Goal: Information Seeking & Learning: Stay updated

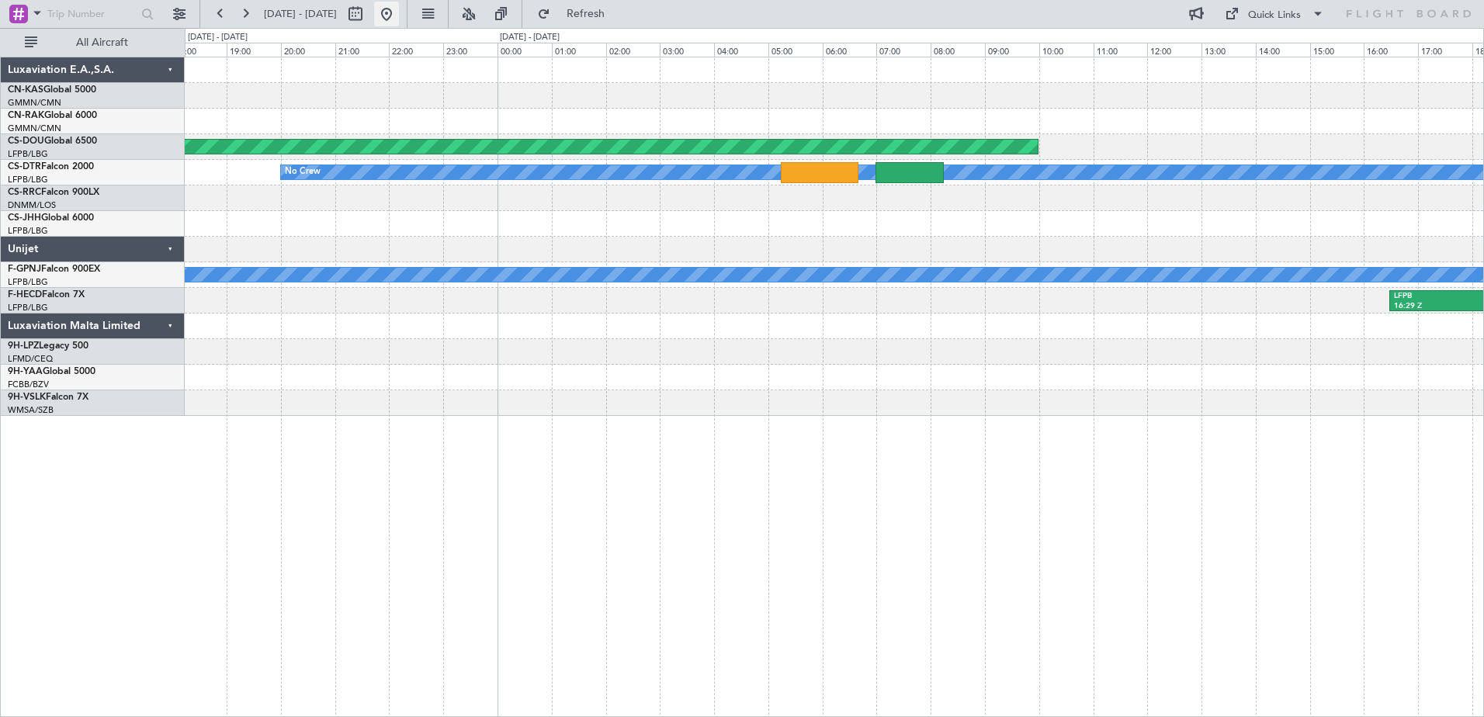
click at [399, 6] on button at bounding box center [386, 14] width 25 height 25
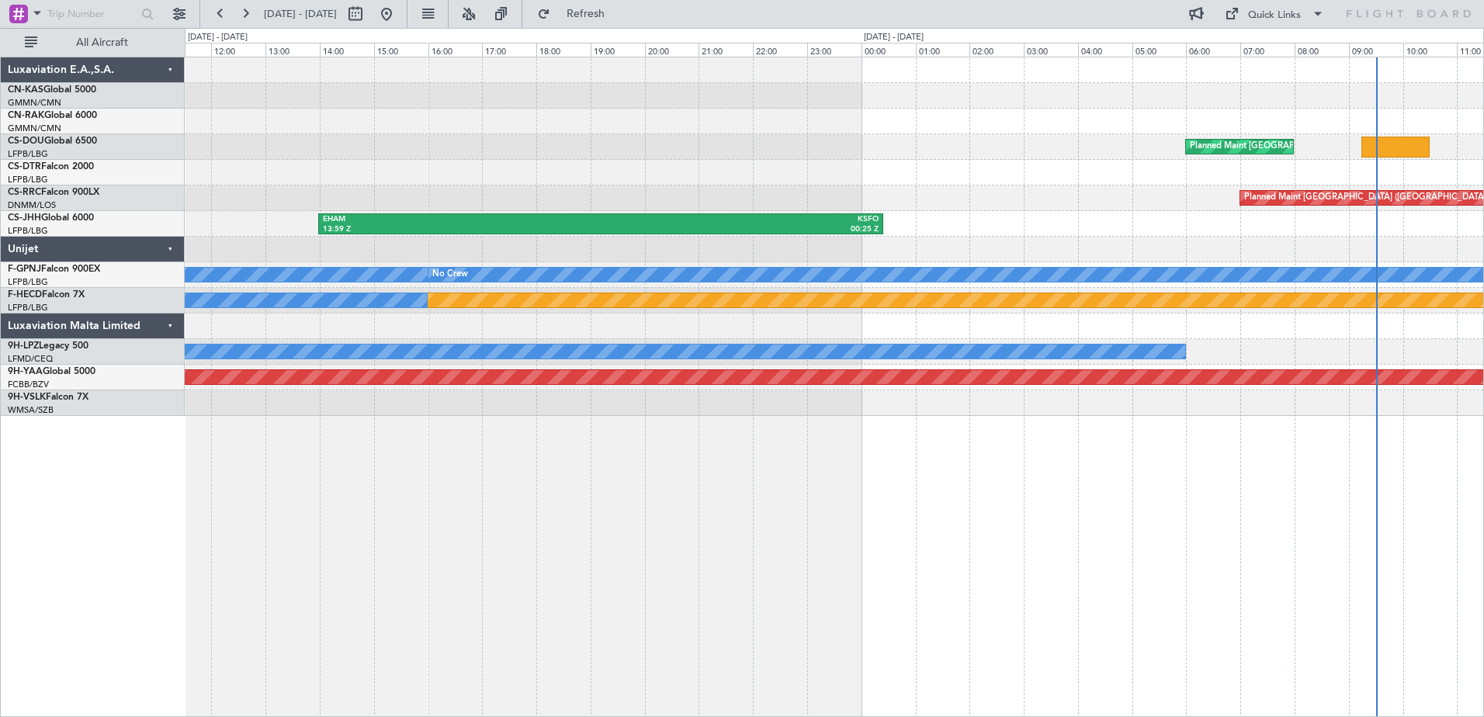
click at [995, 512] on div "Planned Maint Paris (Le Bourget) EGGW 12:00 Z ETSI 13:35 Z Planned Maint Paris …" at bounding box center [834, 387] width 1299 height 660
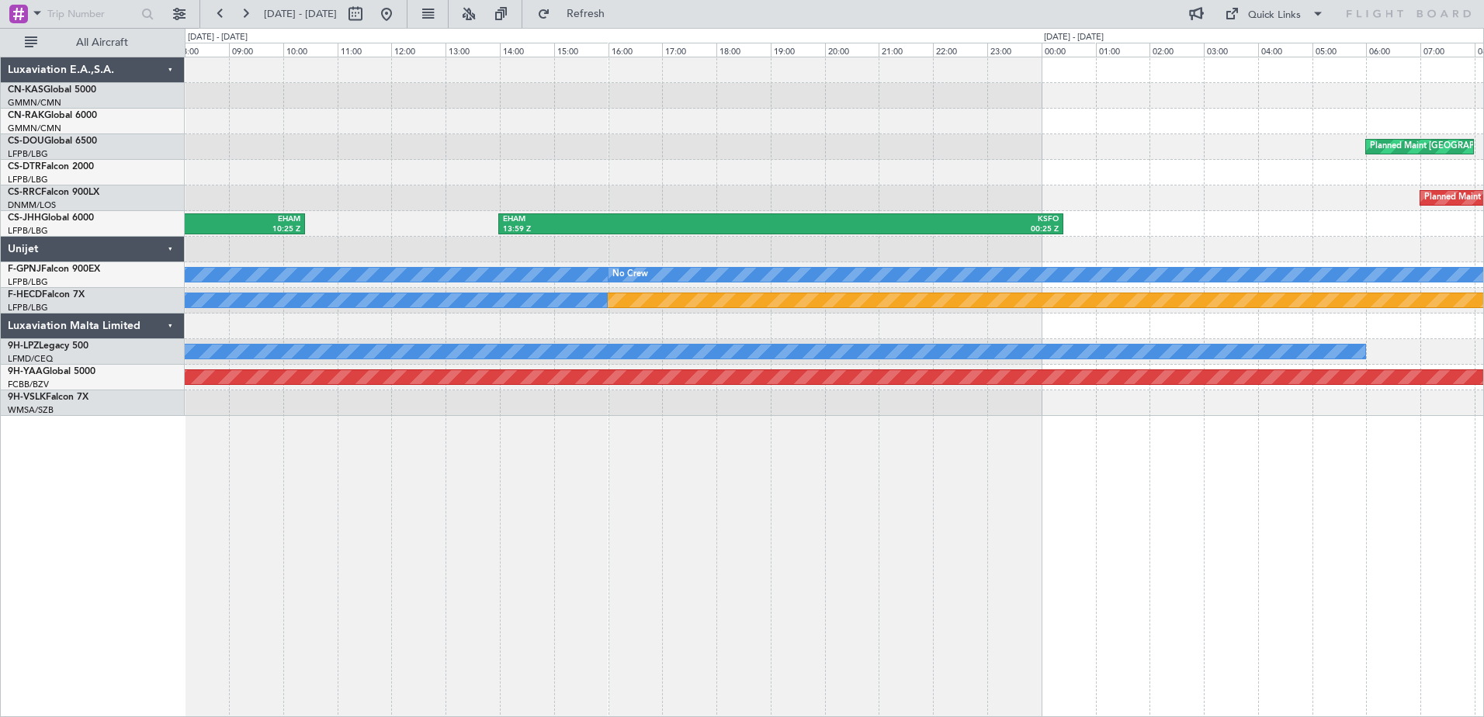
click at [1097, 514] on div "Planned Maint Paris (Le Bourget) EGGW 12:00 Z ETSI 13:35 Z Planned Maint Paris …" at bounding box center [834, 387] width 1299 height 660
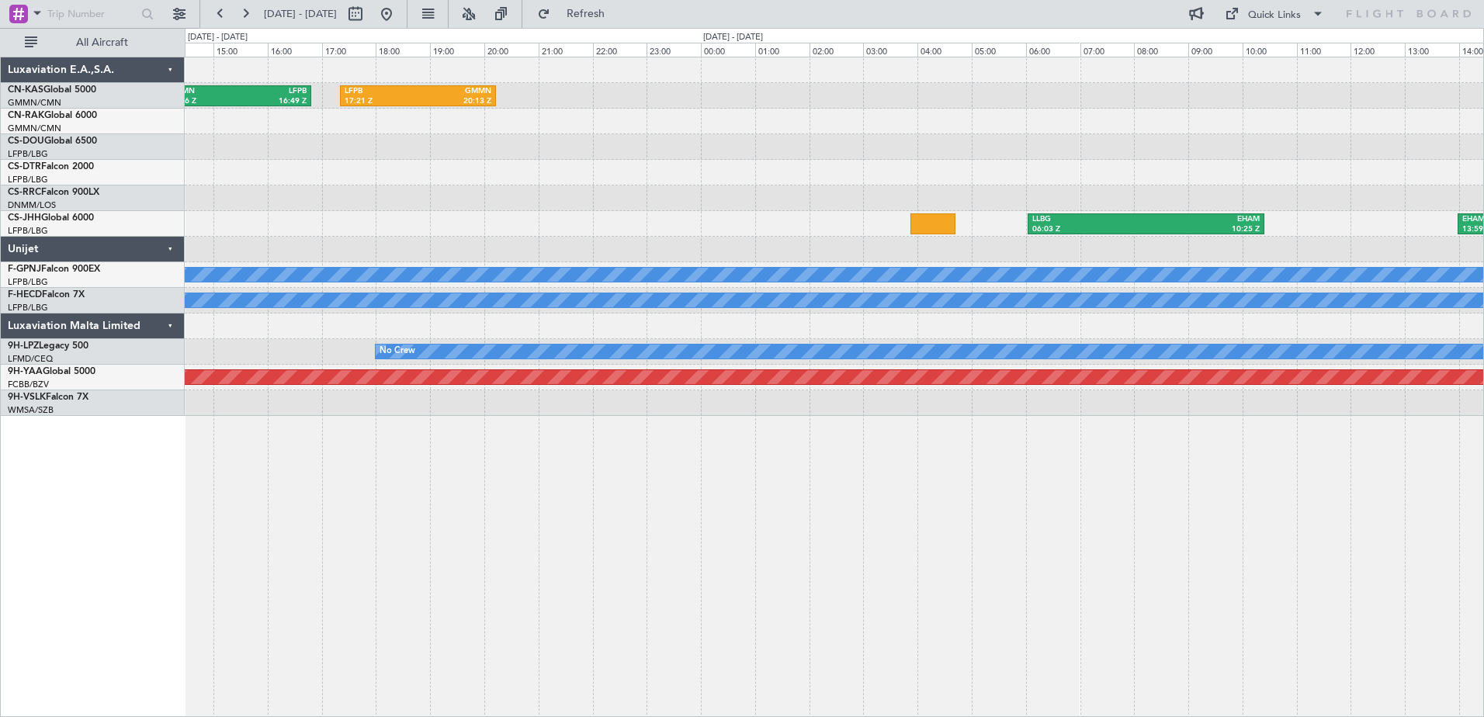
click at [929, 473] on div "LFPB 17:21 Z GMMN 20:13 Z GMMN 14:06 Z LFPB 16:49 Z EHAM 13:59 Z KSFO 00:25 Z L…" at bounding box center [834, 387] width 1299 height 660
click at [720, 469] on div "LFPB 17:21 Z GMMN 20:13 Z GMMN 14:06 Z LFPB 16:49 Z EHAM 13:59 Z KSFO 00:25 Z L…" at bounding box center [834, 387] width 1299 height 660
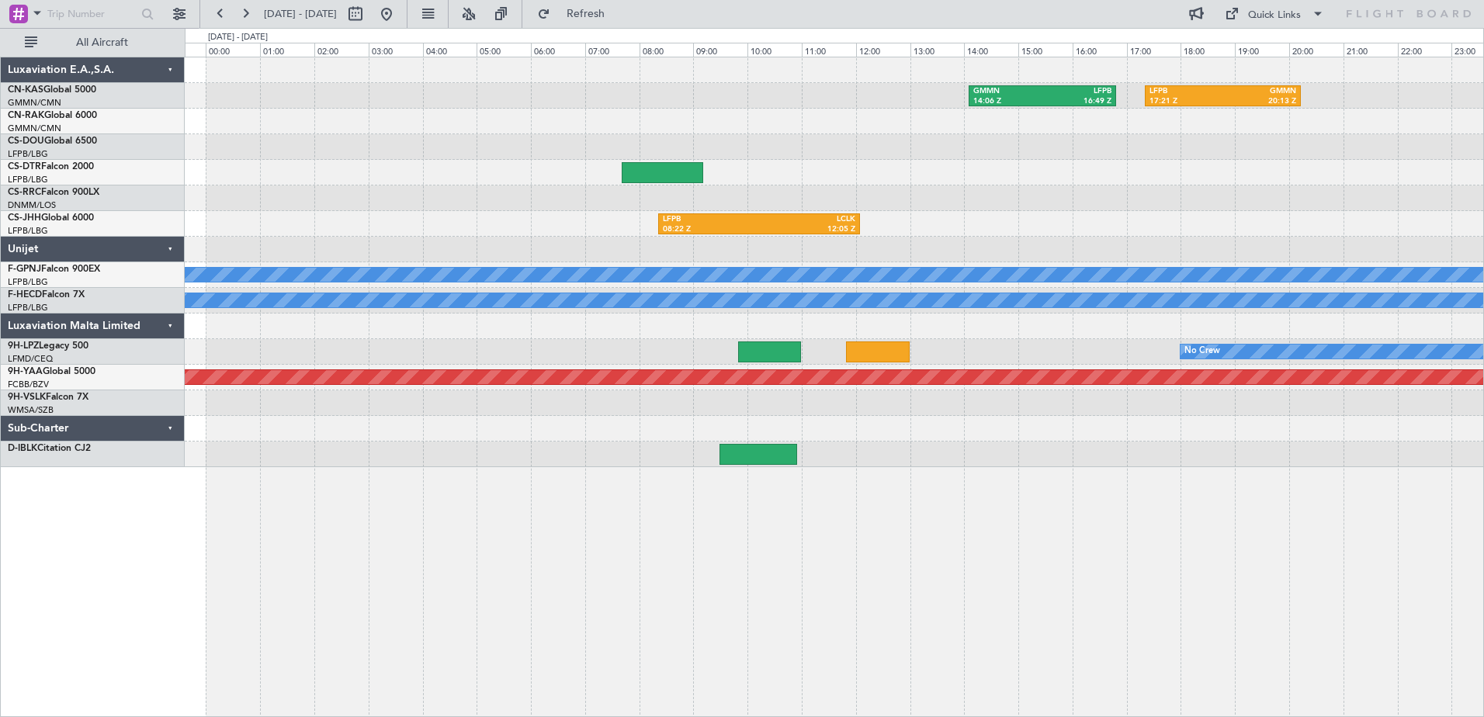
click at [928, 233] on div "LFPB 17:21 Z GMMN 20:13 Z GMMN 14:06 Z LFPB 16:49 Z LFPB 08:22 Z LCLK 12:05 Z N…" at bounding box center [834, 262] width 1298 height 410
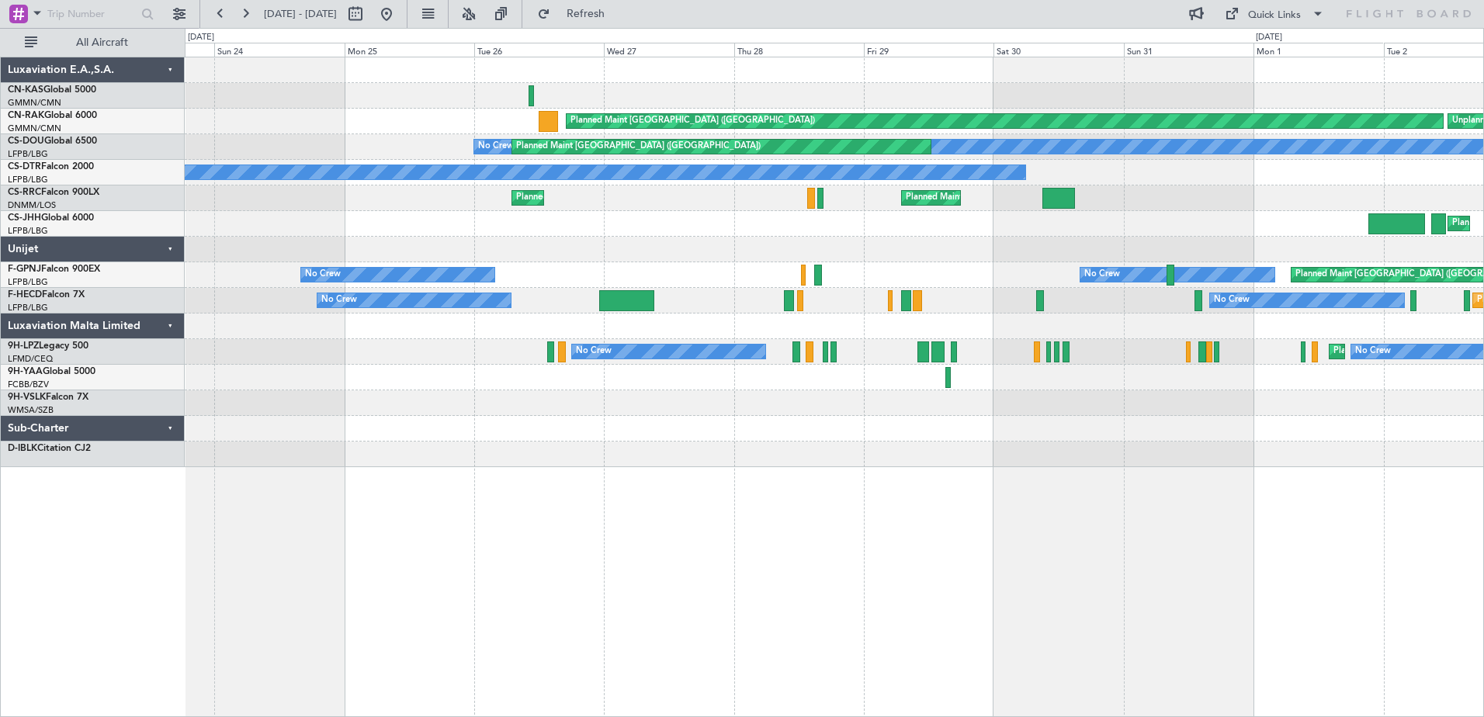
click at [1247, 451] on div at bounding box center [834, 455] width 1298 height 26
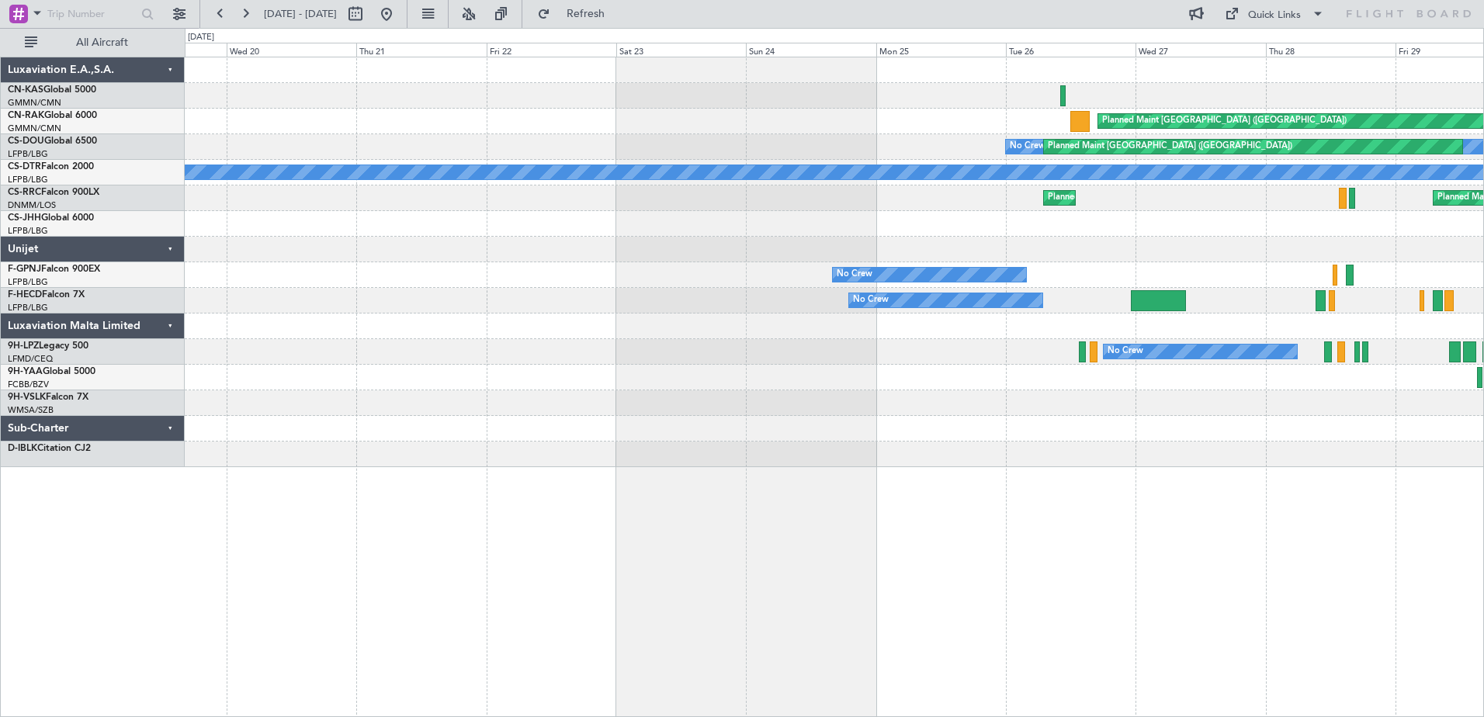
click at [1170, 470] on div "Planned Maint [GEOGRAPHIC_DATA] ([GEOGRAPHIC_DATA]) No Crew Planned Maint [GEOG…" at bounding box center [834, 387] width 1299 height 660
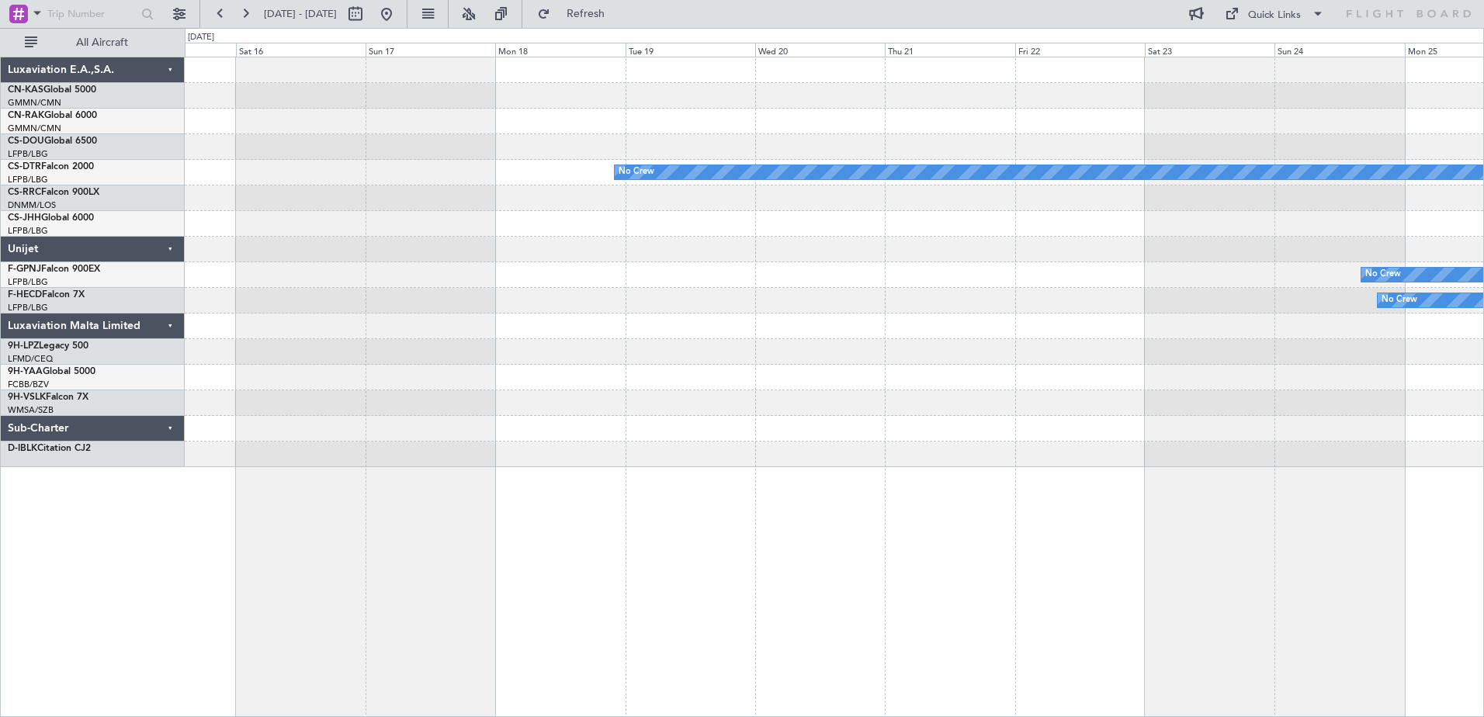
click at [1041, 434] on div "Planned Maint [GEOGRAPHIC_DATA] ([GEOGRAPHIC_DATA]) Planned Maint [GEOGRAPHIC_D…" at bounding box center [834, 387] width 1299 height 660
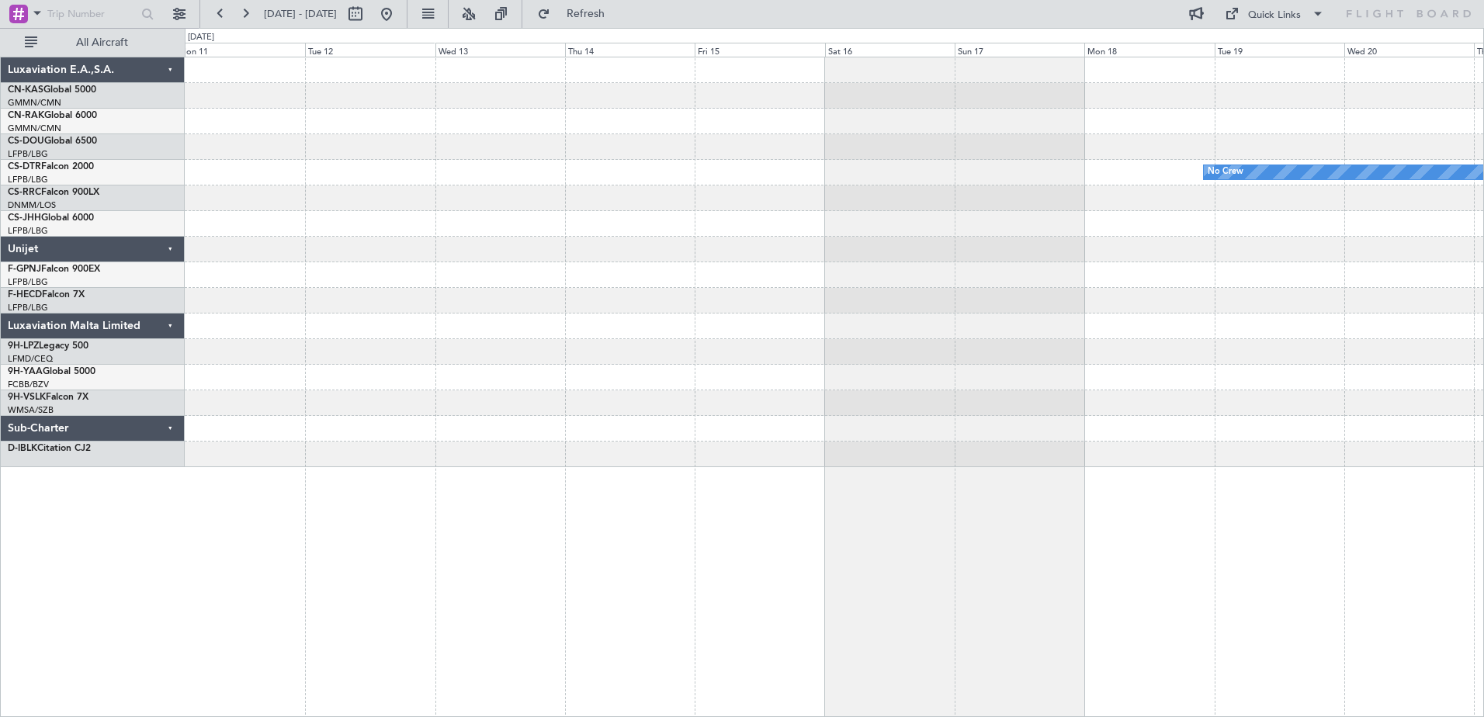
click at [1117, 406] on div "No Crew" at bounding box center [834, 262] width 1298 height 410
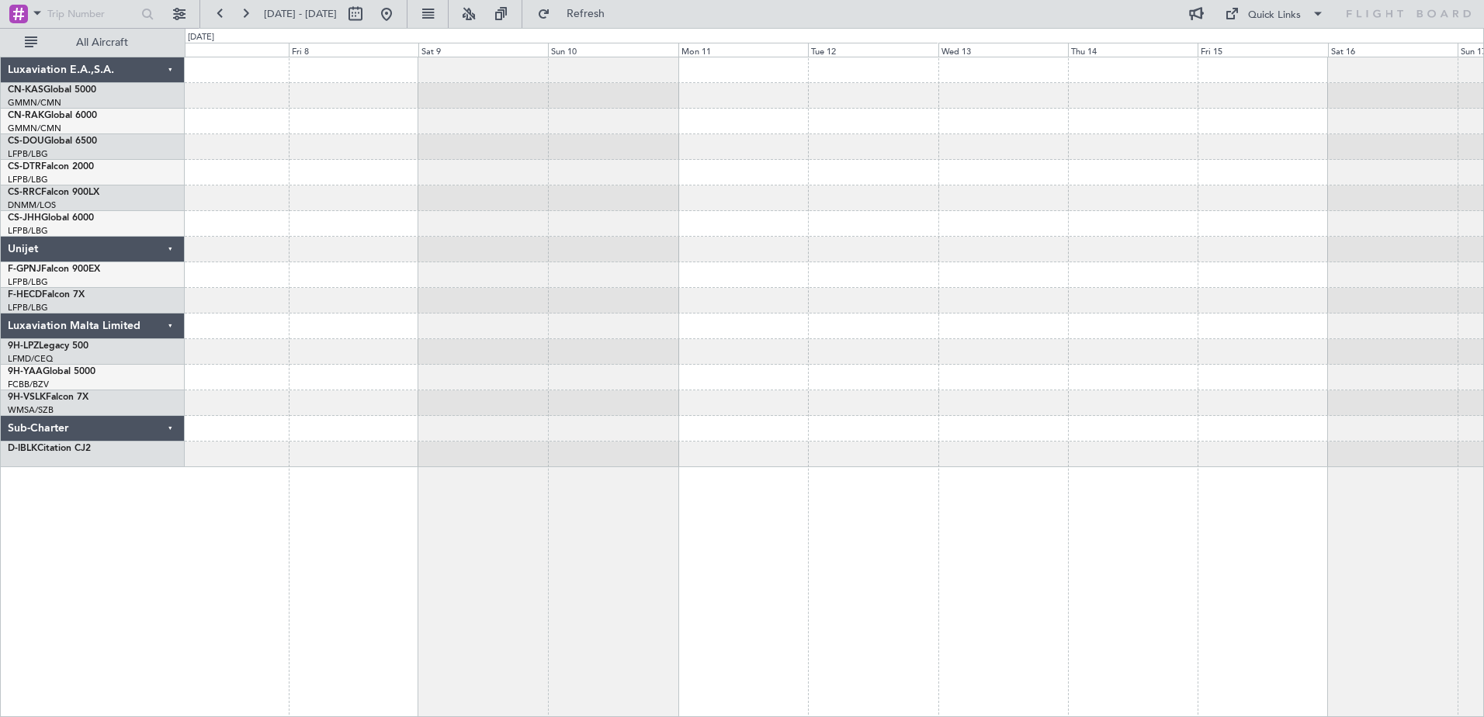
click at [1050, 425] on div at bounding box center [834, 429] width 1298 height 26
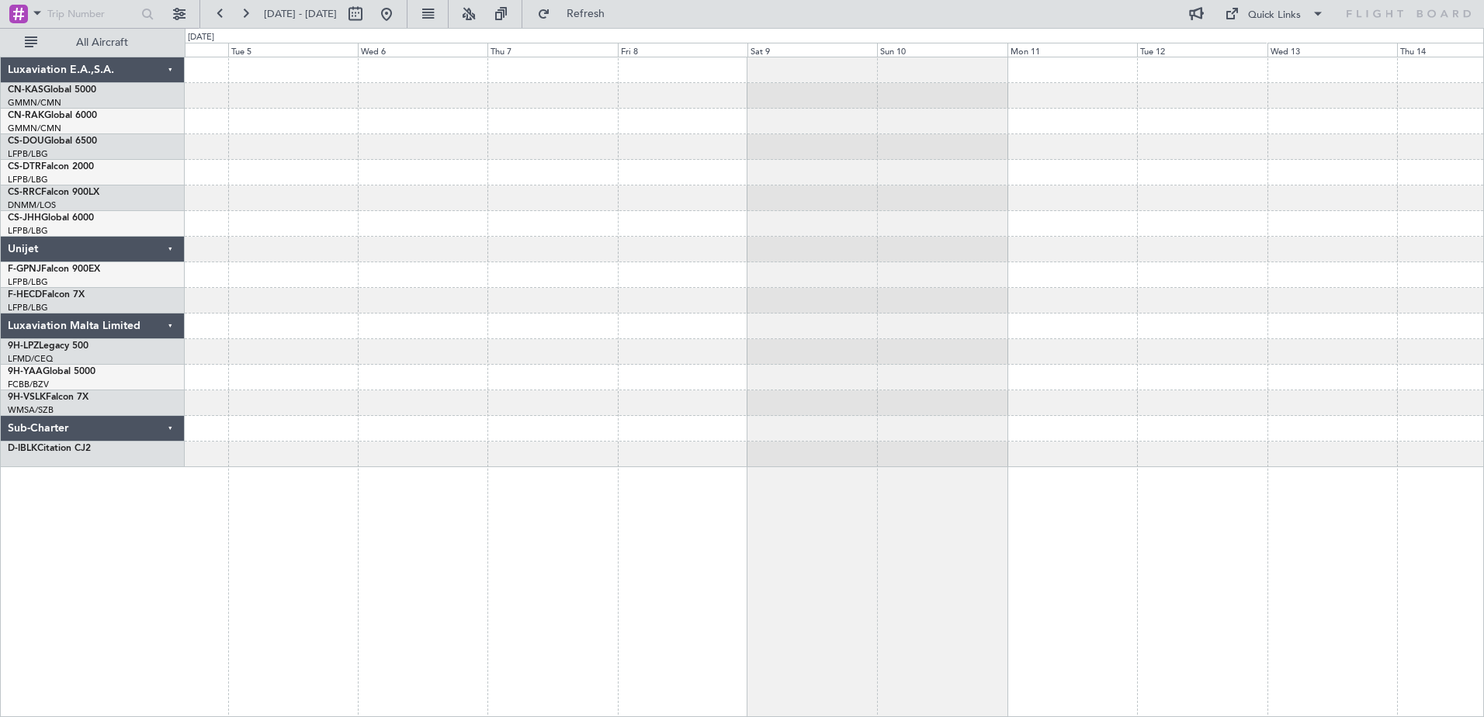
click at [1022, 399] on div at bounding box center [834, 262] width 1298 height 410
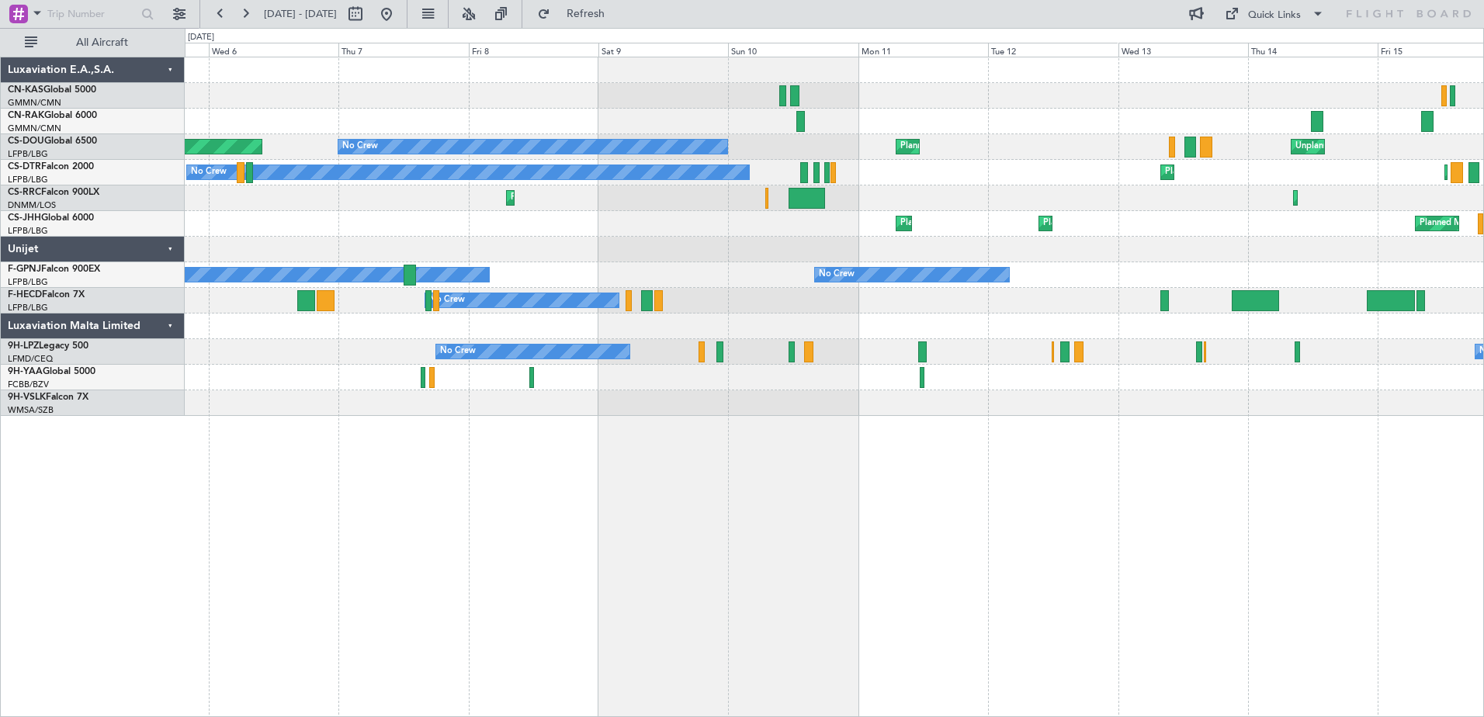
click at [619, 536] on div "Planned Maint Planned Maint [GEOGRAPHIC_DATA] ([GEOGRAPHIC_DATA]) No Crew Unpla…" at bounding box center [834, 387] width 1299 height 660
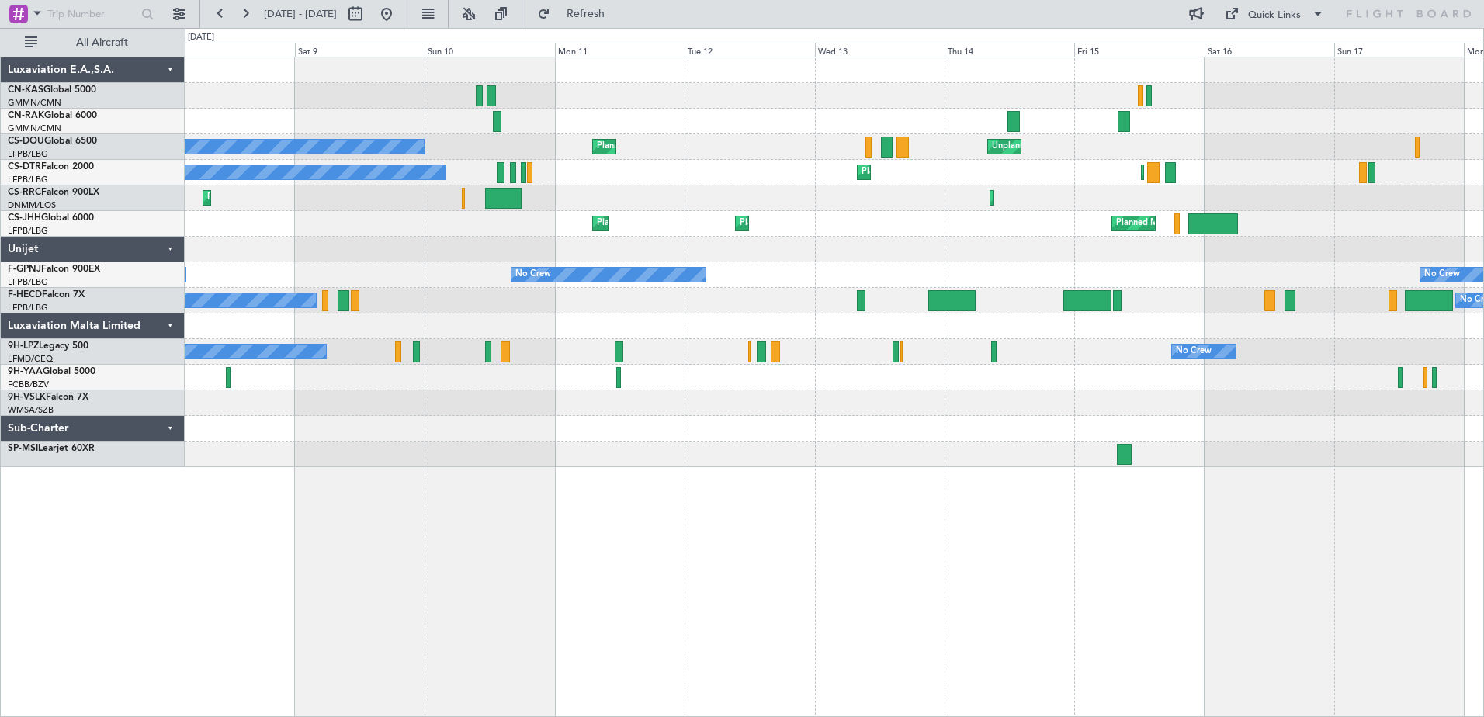
click at [336, 504] on div "Planned Maint [GEOGRAPHIC_DATA] ([GEOGRAPHIC_DATA]) Unplanned Maint [GEOGRAPHIC…" at bounding box center [834, 387] width 1299 height 660
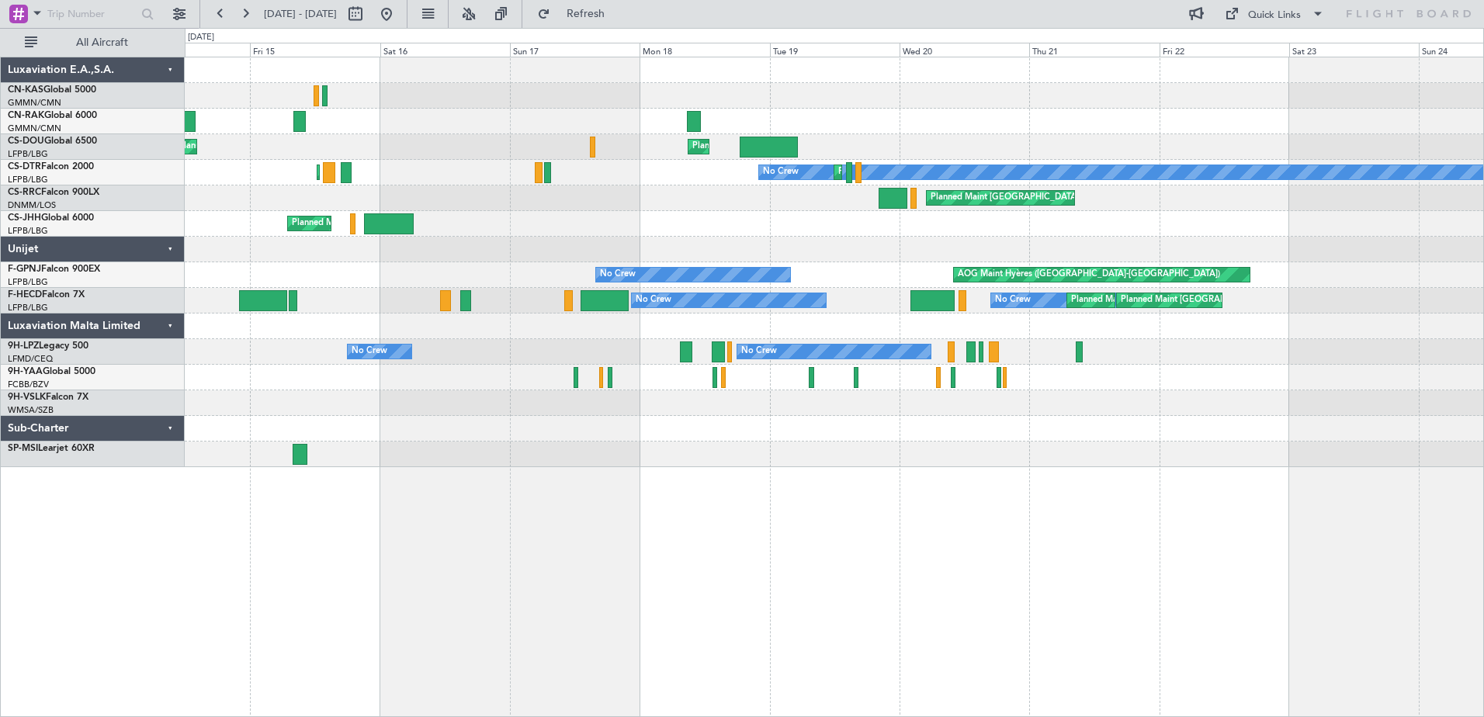
click at [437, 482] on div "Planned Maint [GEOGRAPHIC_DATA] ([GEOGRAPHIC_DATA]) Unplanned Maint [GEOGRAPHIC…" at bounding box center [834, 387] width 1299 height 660
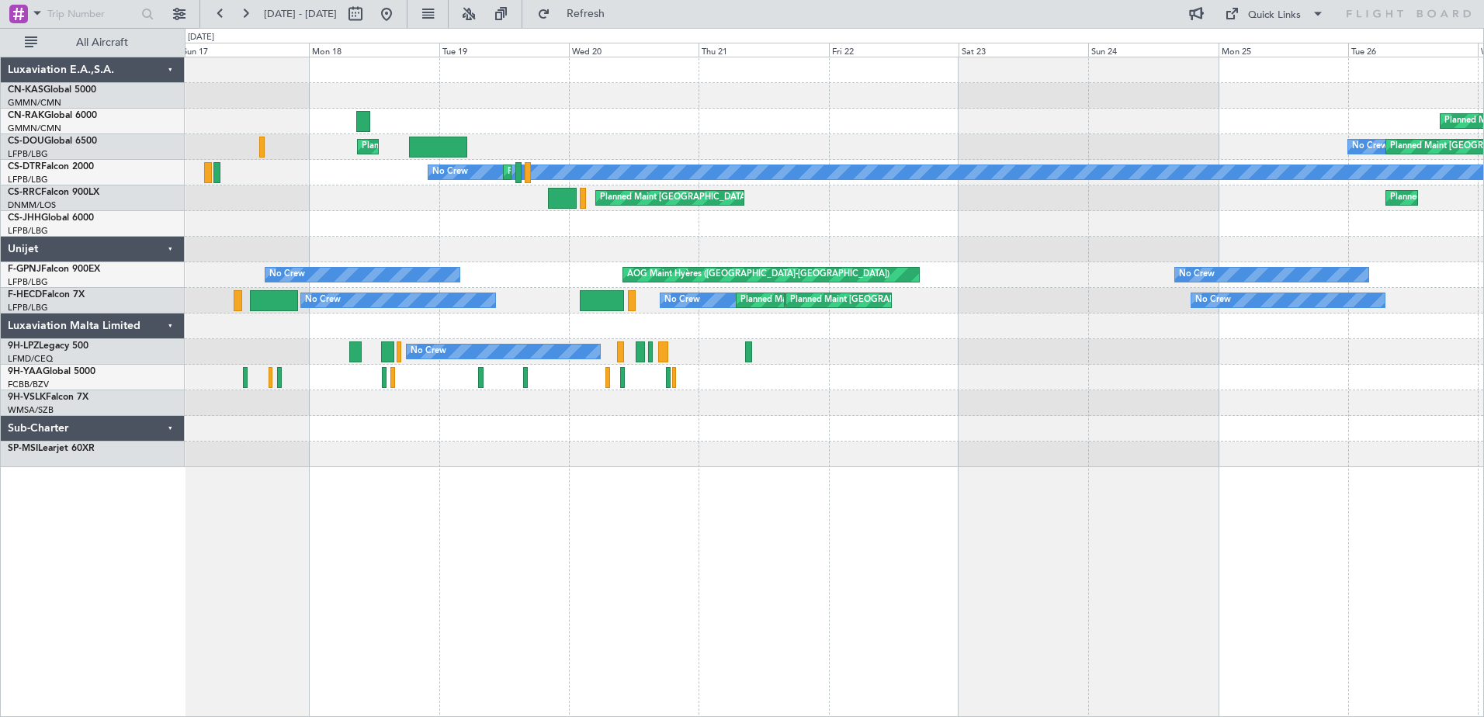
click at [692, 519] on div "Planned Maint [GEOGRAPHIC_DATA] ([GEOGRAPHIC_DATA]) Planned Maint [GEOGRAPHIC_D…" at bounding box center [834, 387] width 1299 height 660
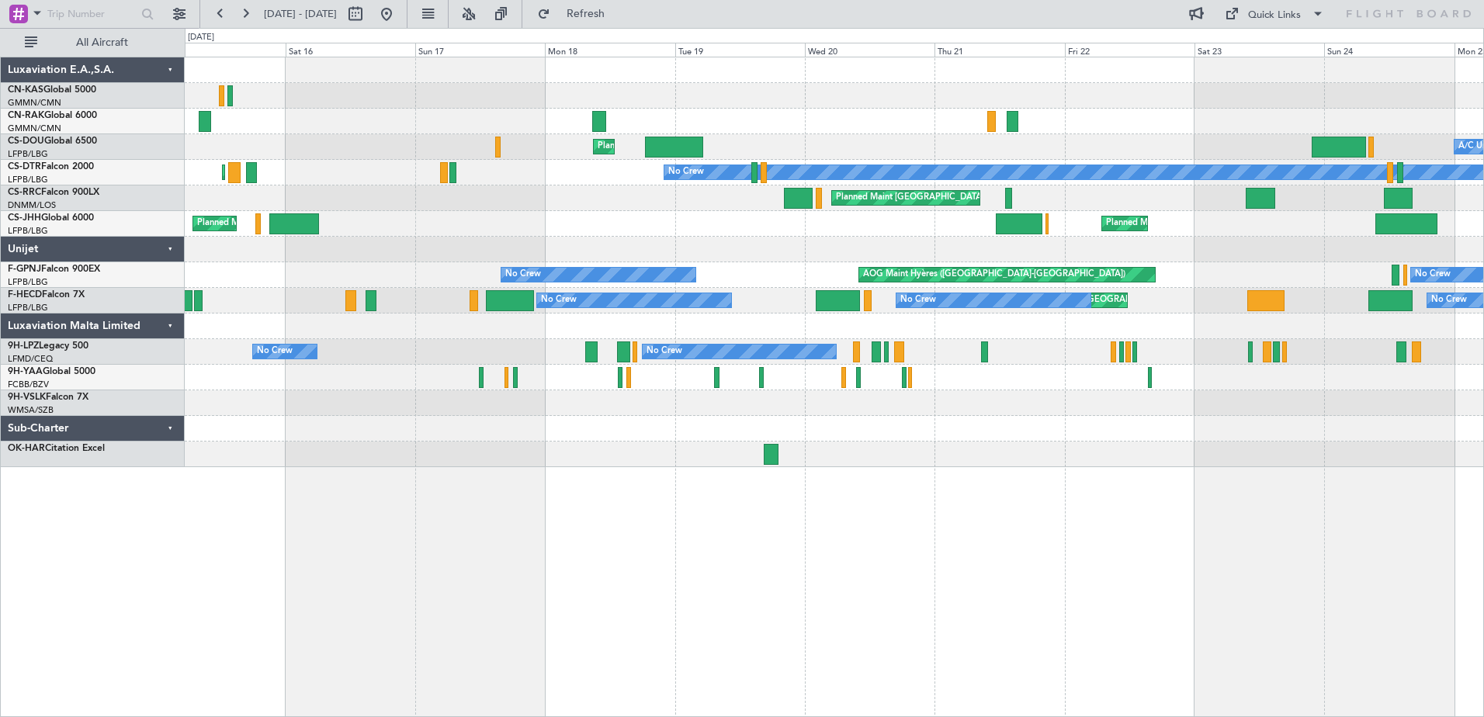
click at [737, 311] on div "Planned Maint [GEOGRAPHIC_DATA] ([GEOGRAPHIC_DATA]) Planned Maint [GEOGRAPHIC_D…" at bounding box center [834, 301] width 1298 height 26
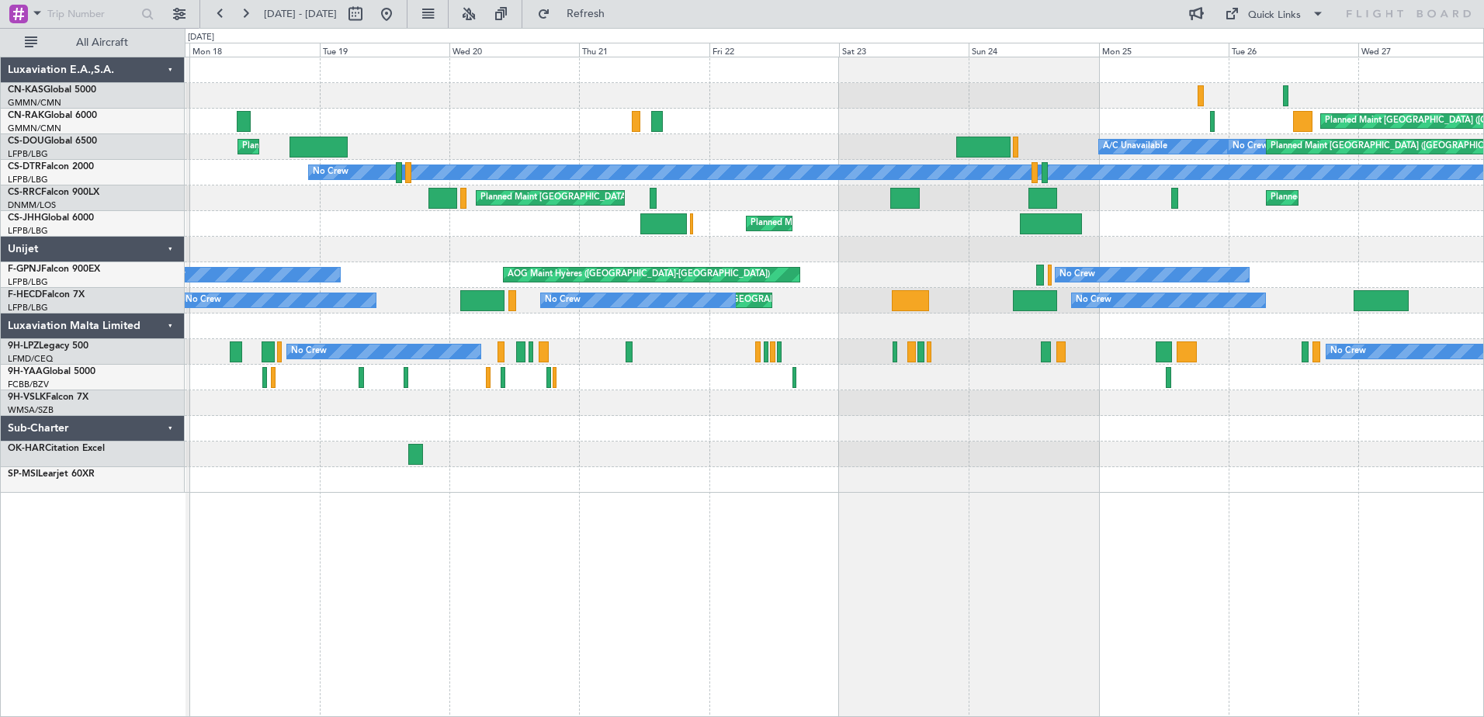
click at [464, 504] on div "Planned Maint [GEOGRAPHIC_DATA] ([GEOGRAPHIC_DATA]) Planned Maint [GEOGRAPHIC_D…" at bounding box center [834, 387] width 1299 height 660
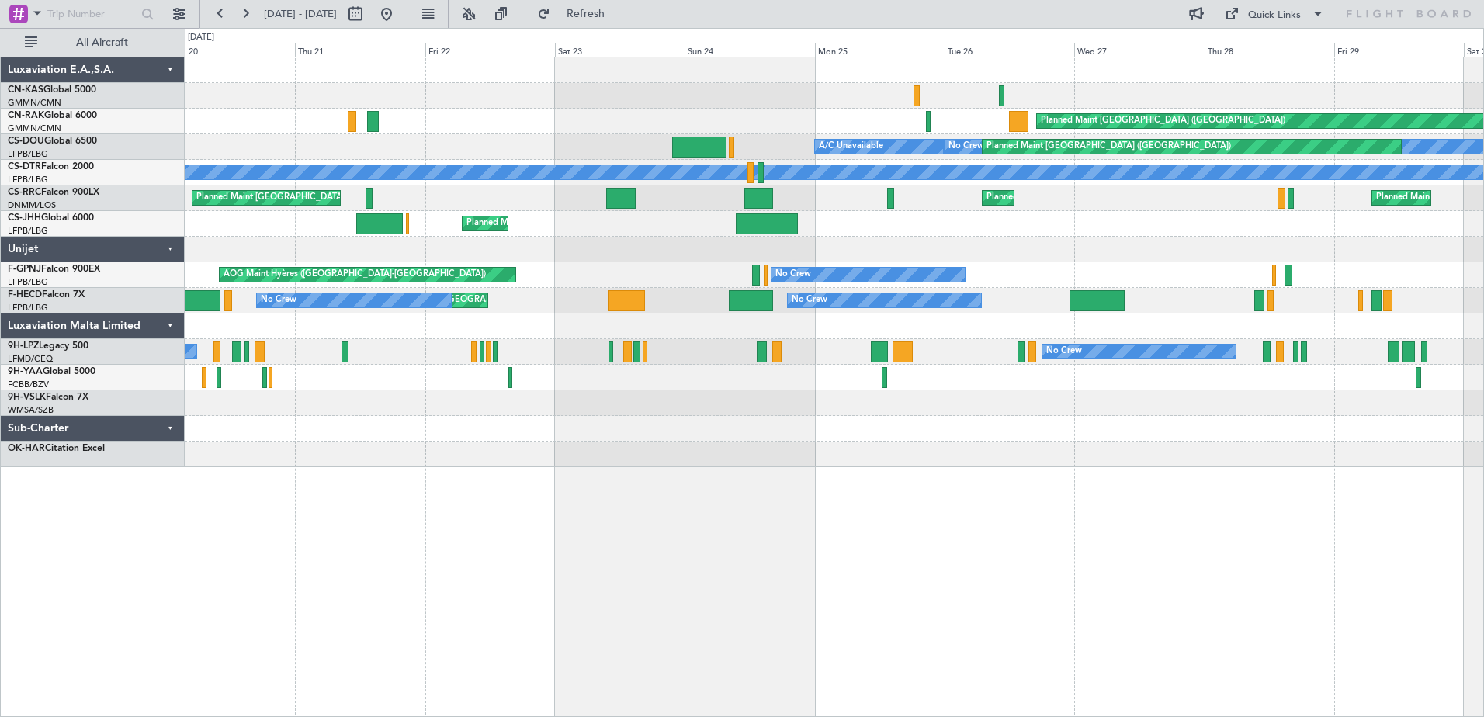
click at [682, 545] on div "Planned Maint [GEOGRAPHIC_DATA] ([GEOGRAPHIC_DATA]) A/C Unavailable No Crew Pla…" at bounding box center [834, 387] width 1299 height 660
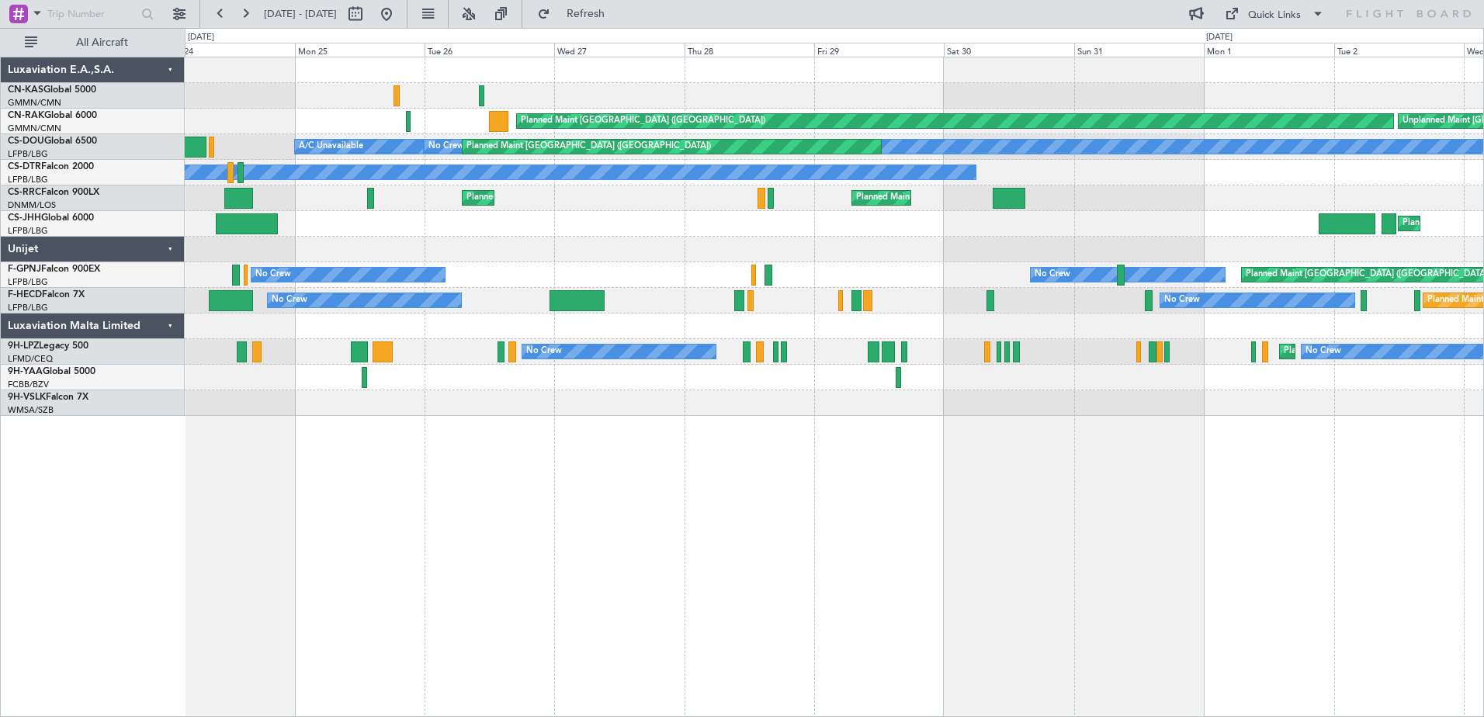
click at [556, 482] on div "Planned Maint [GEOGRAPHIC_DATA] ([GEOGRAPHIC_DATA]) Unplanned Maint [GEOGRAPHIC…" at bounding box center [834, 387] width 1299 height 660
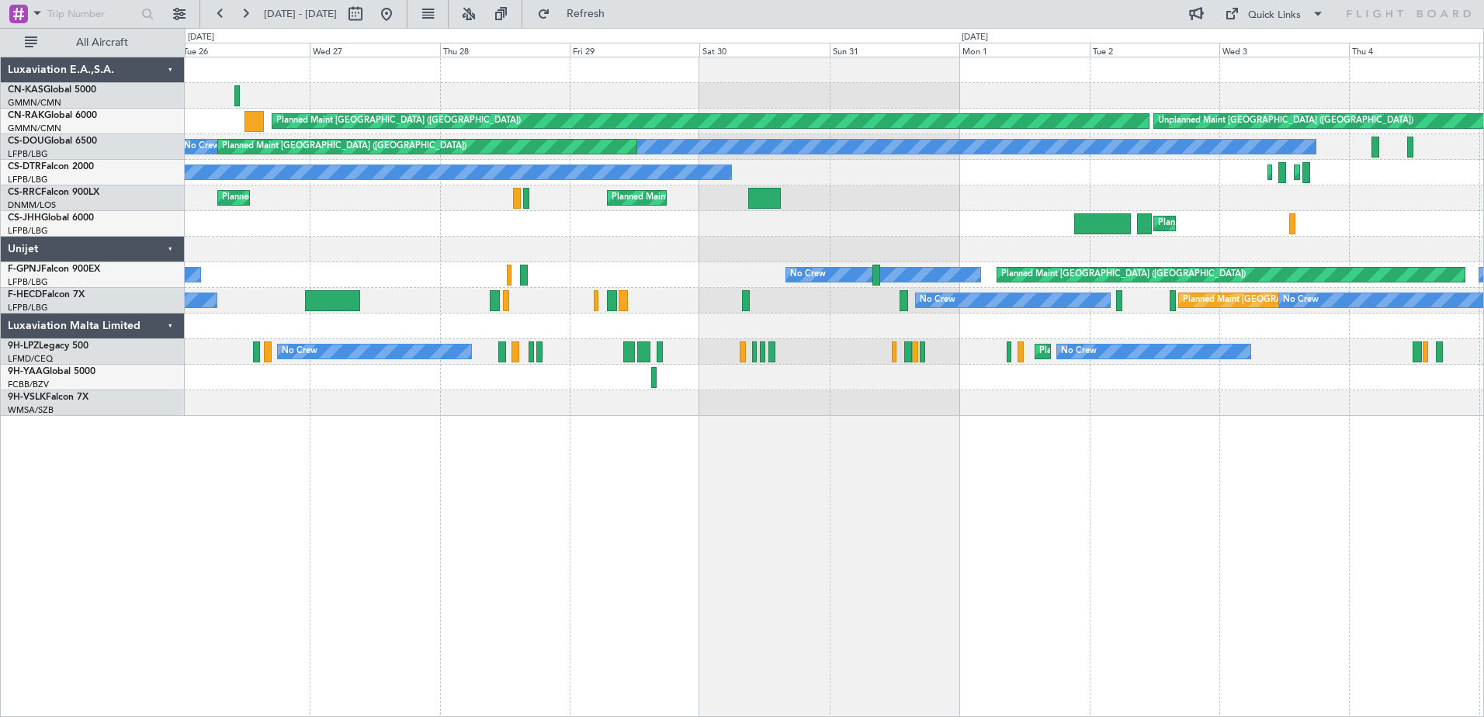
click at [657, 470] on div "Unplanned Maint [GEOGRAPHIC_DATA] ([GEOGRAPHIC_DATA]) Planned Maint [GEOGRAPHIC…" at bounding box center [834, 387] width 1299 height 660
